Goal: Find specific page/section

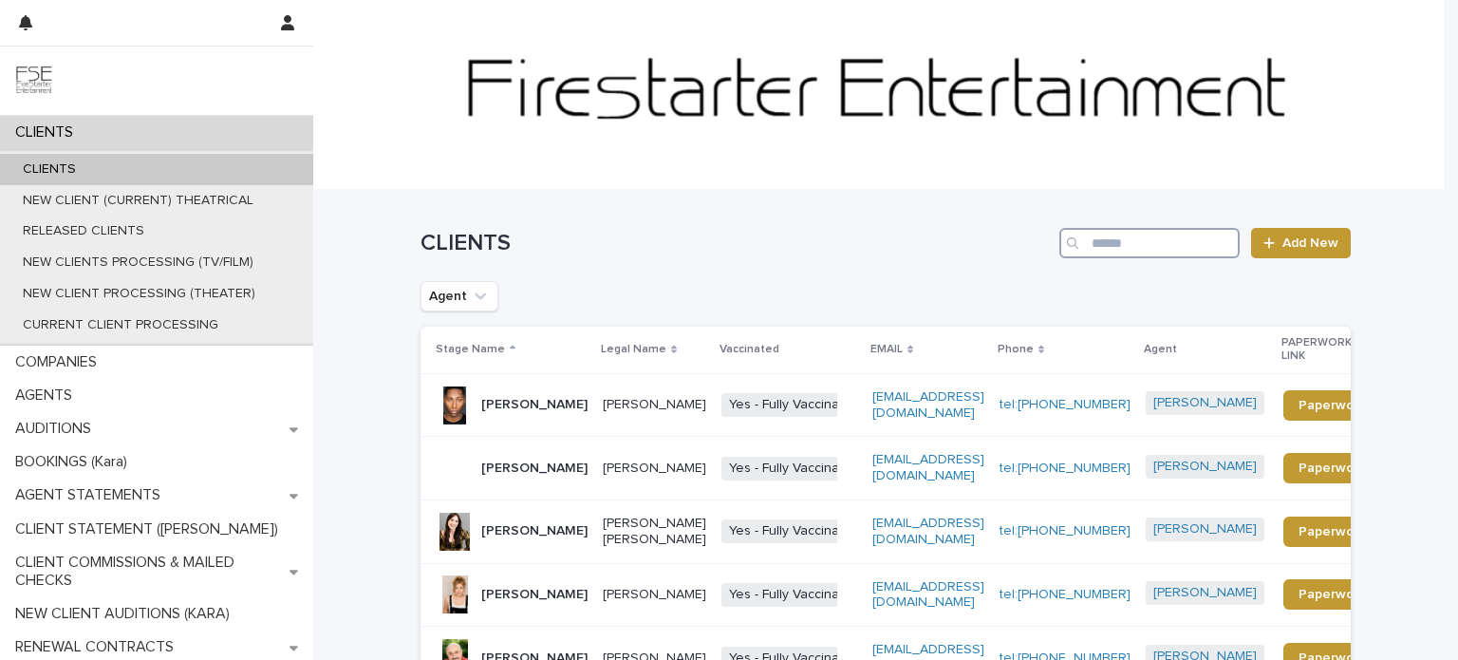
click at [1130, 231] on input "Search" at bounding box center [1149, 243] width 180 height 30
type input "******"
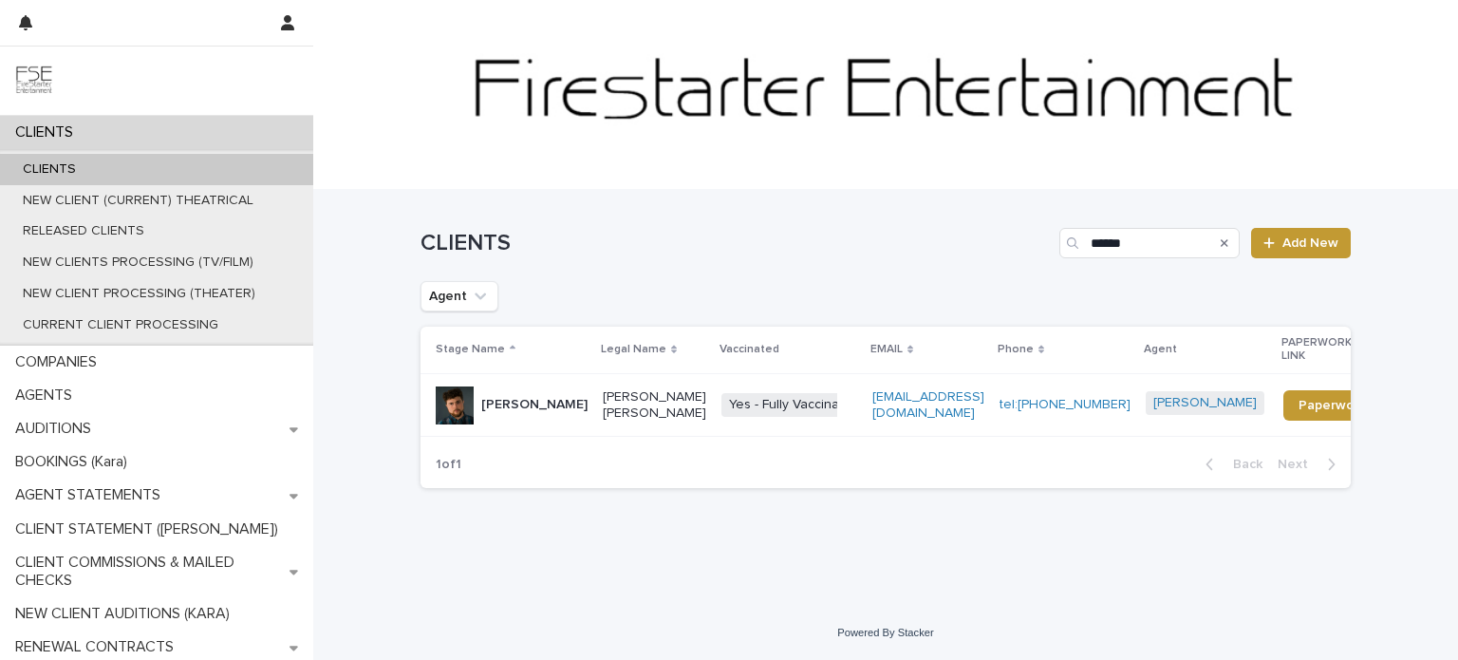
click at [554, 407] on div "[PERSON_NAME]" at bounding box center [512, 405] width 152 height 38
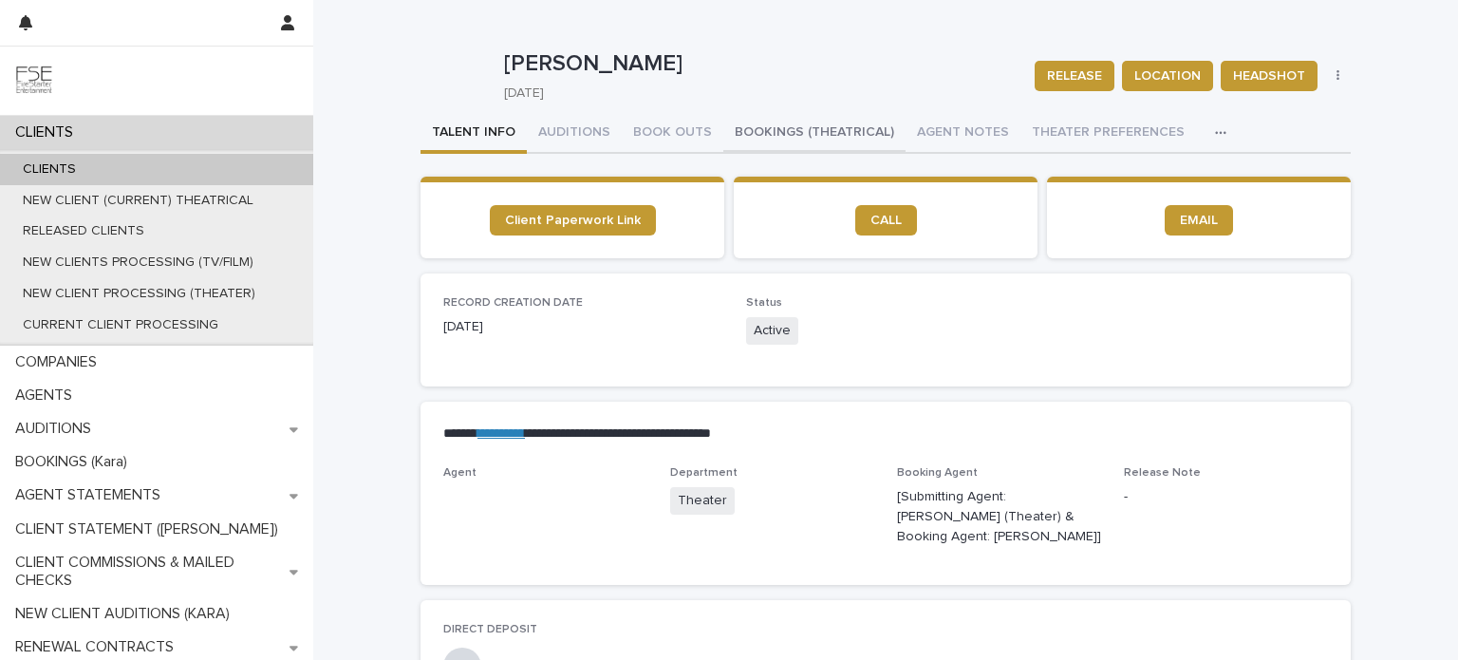
click at [757, 136] on button "BOOKINGS (THEATRICAL)" at bounding box center [814, 134] width 182 height 40
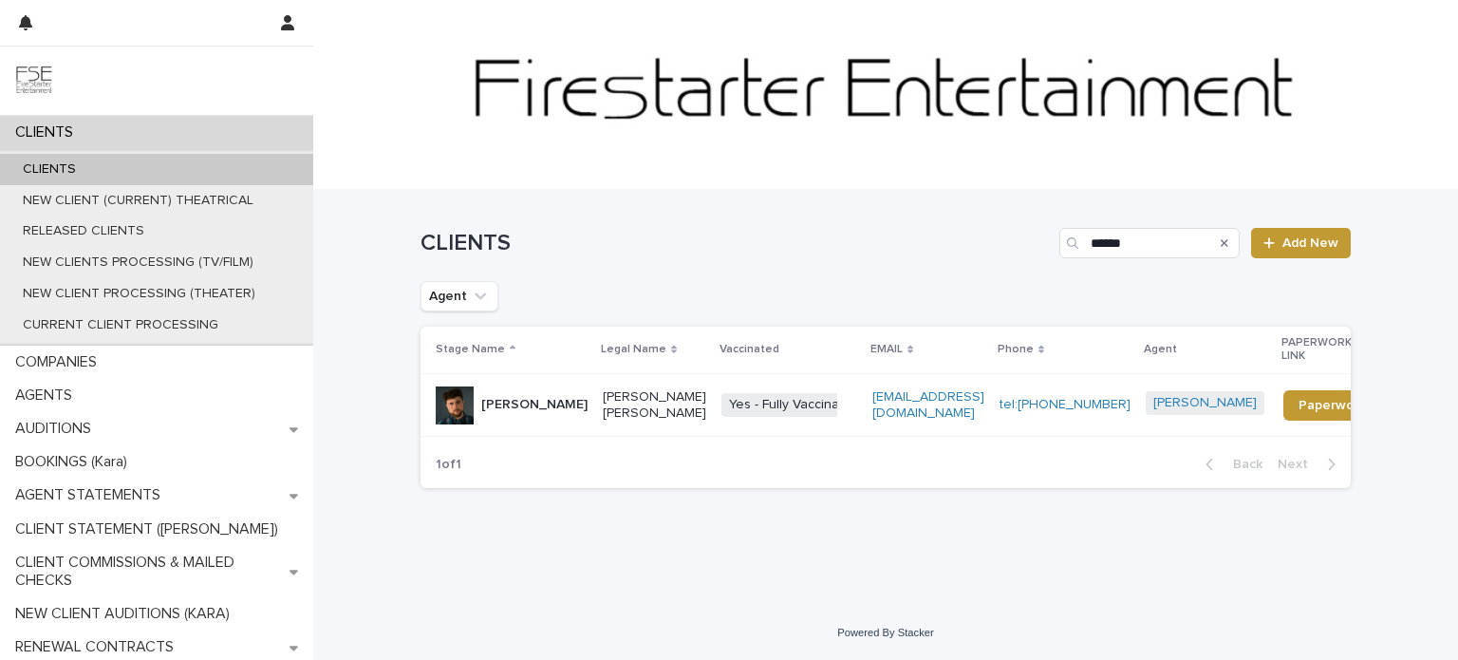
click at [540, 413] on td "[PERSON_NAME]" at bounding box center [507, 405] width 175 height 64
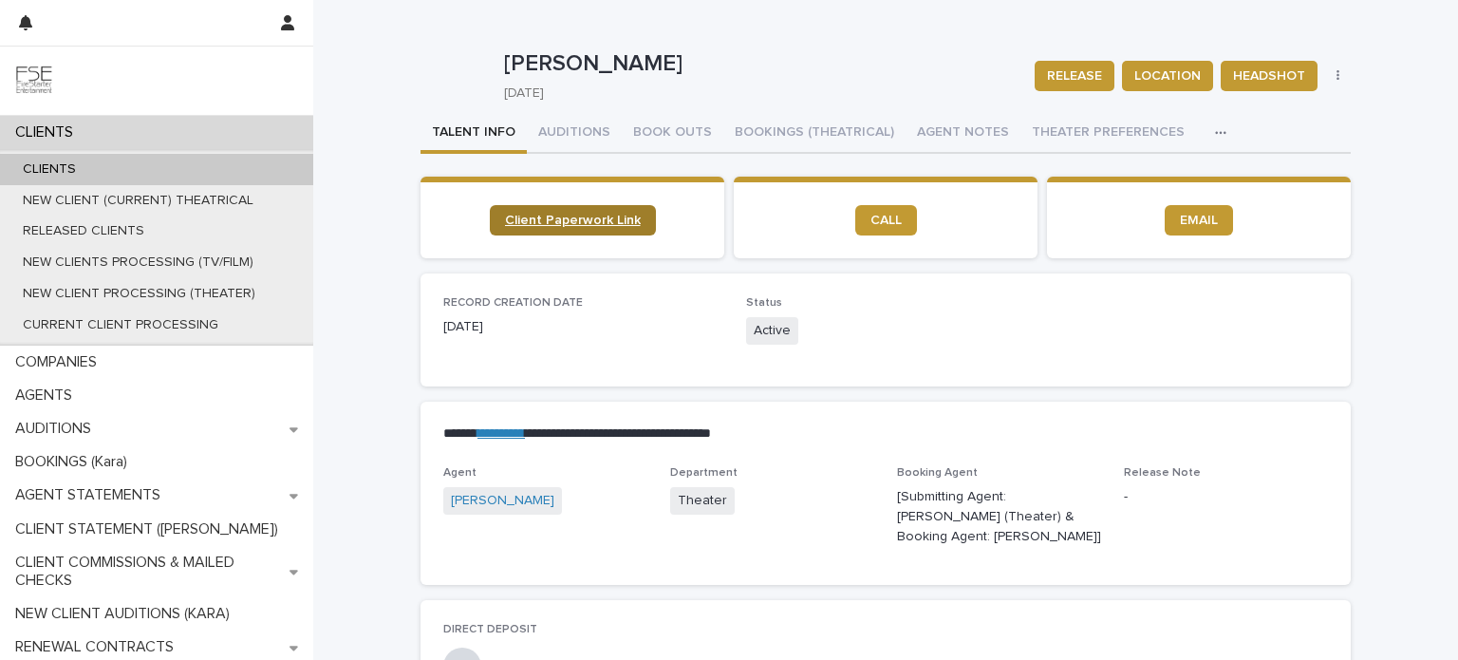
click at [550, 216] on span "Client Paperwork Link" at bounding box center [573, 220] width 136 height 13
